Goal: Task Accomplishment & Management: Complete application form

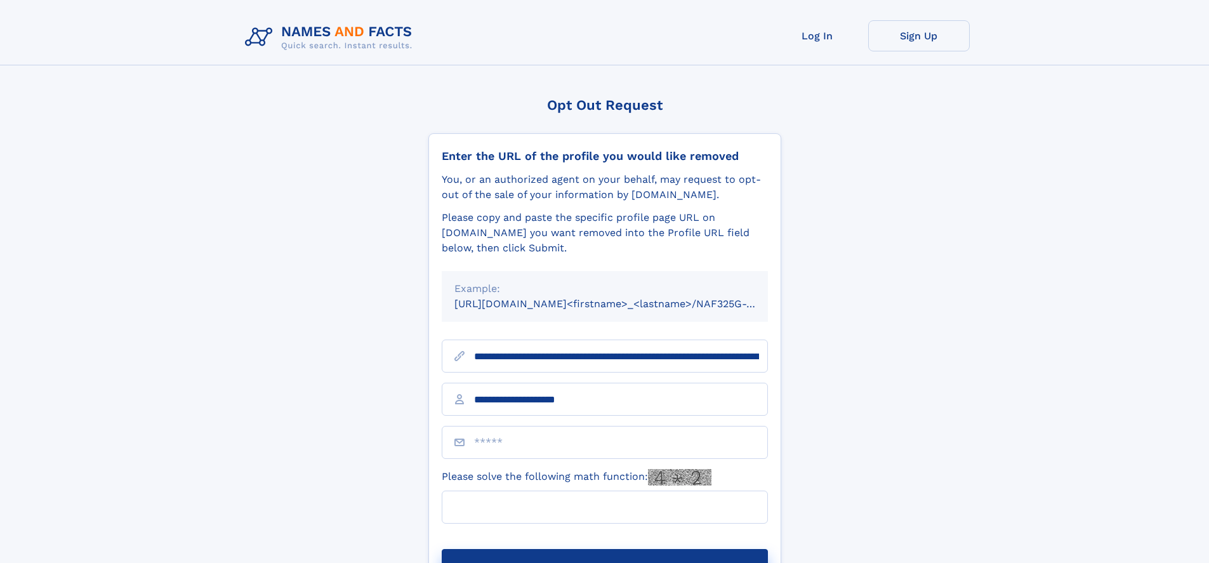
type input "**********"
type input "*"
click at [604, 549] on button "Submit Opt Out Request" at bounding box center [605, 569] width 326 height 41
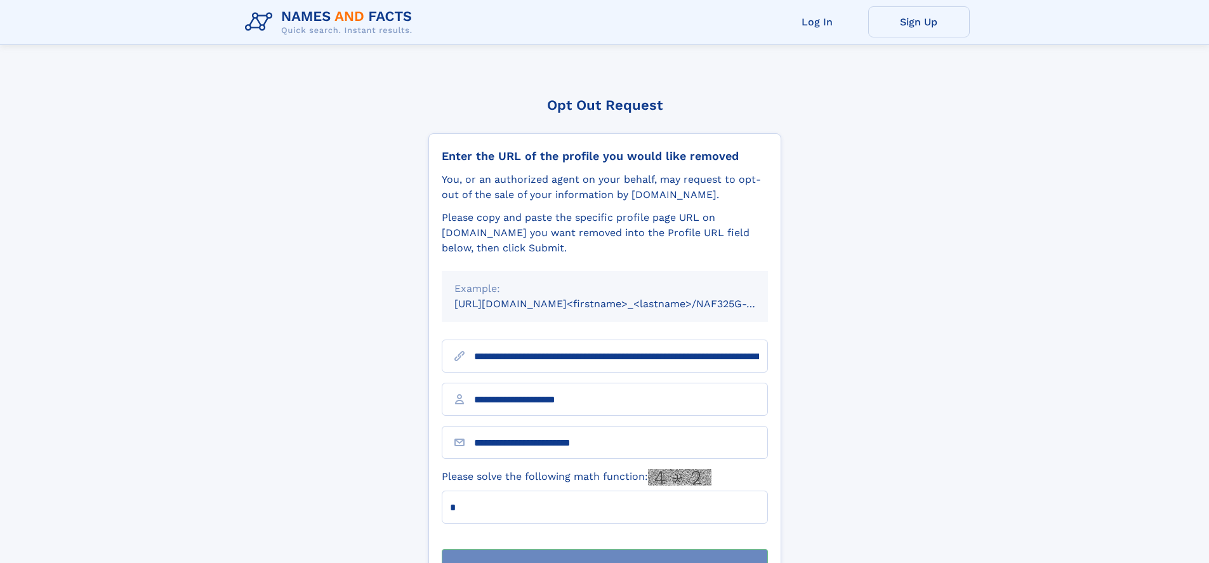
scroll to position [41, 0]
